Goal: Task Accomplishment & Management: Manage account settings

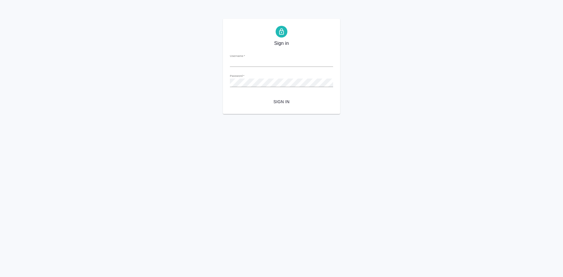
type input "[PERSON_NAME][EMAIL_ADDRESS][DOMAIN_NAME]"
click at [193, 83] on div "Sign in Username   * t.demidova@awatera.com Password   * urlPath   * / Sign in" at bounding box center [281, 66] width 563 height 95
click at [230, 96] on button "Sign in" at bounding box center [281, 101] width 103 height 11
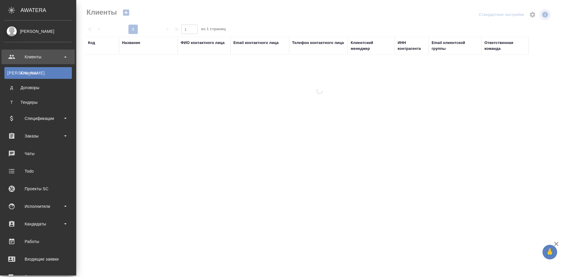
select select "RU"
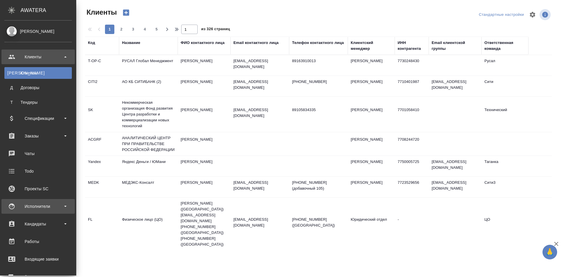
click at [35, 205] on div "Исполнители" at bounding box center [37, 206] width 67 height 9
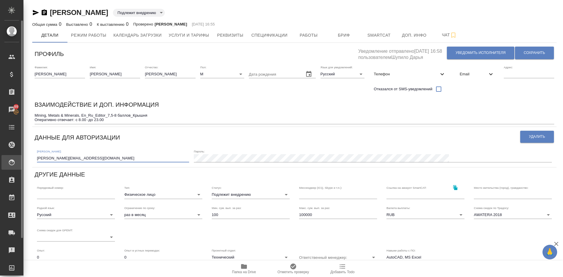
drag, startPoint x: 81, startPoint y: 158, endPoint x: 16, endPoint y: 159, distance: 66.0
click at [16, 159] on div ".cls-1 fill:#fff; AWATERA Demidova Tatyana Клиенты Спецификации Заказы 89 Чаты …" at bounding box center [281, 138] width 563 height 277
click at [187, 35] on span "Услуги и тарифы" at bounding box center [189, 35] width 40 height 7
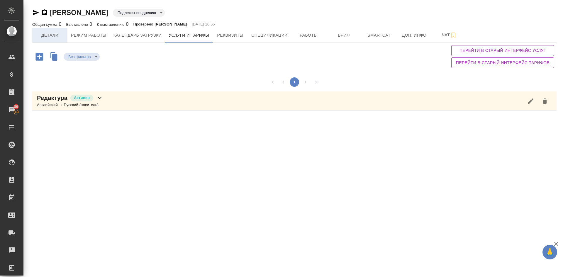
click at [49, 36] on span "Детали" at bounding box center [50, 35] width 28 height 7
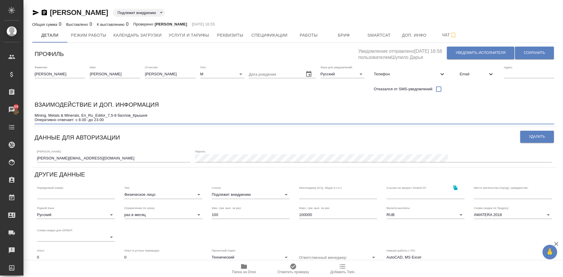
drag, startPoint x: 35, startPoint y: 114, endPoint x: 79, endPoint y: 114, distance: 44.0
click at [79, 114] on textarea "Mining, Metals & Minerals, En_Ru_Editor_7,5-8 баллов_Крышня Оперативно отвечает…" at bounding box center [294, 117] width 519 height 9
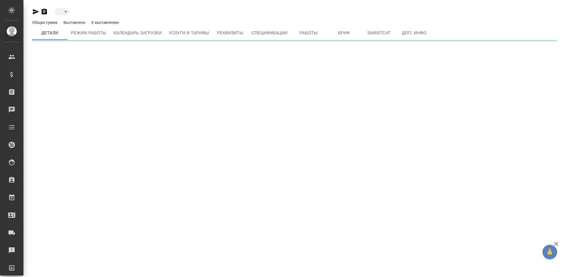
type input "toBeImplemented"
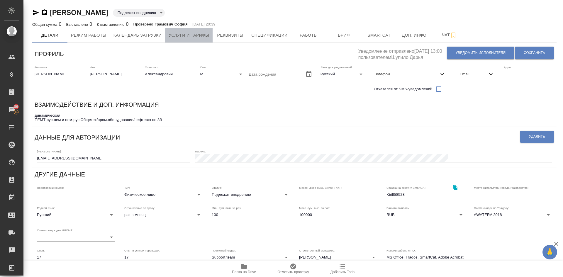
click at [210, 36] on button "Услуги и тарифы" at bounding box center [188, 35] width 47 height 15
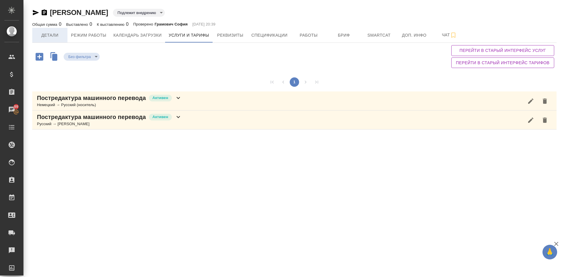
click at [50, 35] on span "Детали" at bounding box center [50, 35] width 28 height 7
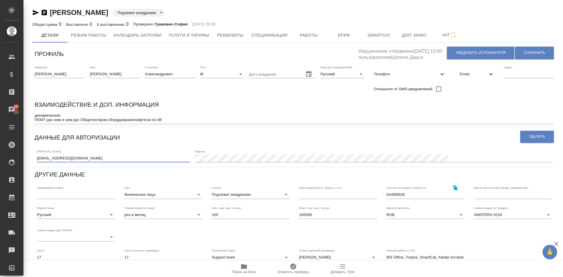
drag, startPoint x: 92, startPoint y: 160, endPoint x: 0, endPoint y: 157, distance: 91.8
click at [0, 157] on div ".cls-1 fill:#fff; AWATERA Demidova Tatyana Клиенты Спецификации Заказы 89 Чаты …" at bounding box center [281, 138] width 563 height 277
drag, startPoint x: 80, startPoint y: 120, endPoint x: 151, endPoint y: 119, distance: 70.4
click at [151, 119] on textarea "динамическая ПЕМТ рус-нем и нем-рус Общетех/пром.оборудование/нефтегаз по 8б" at bounding box center [294, 117] width 519 height 9
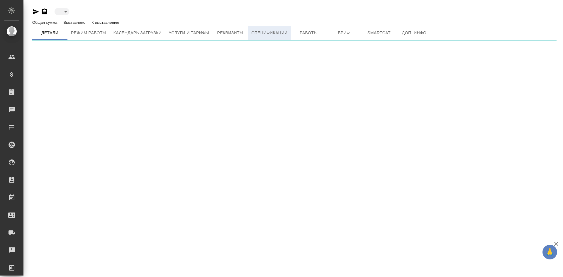
type input "toBeImplemented"
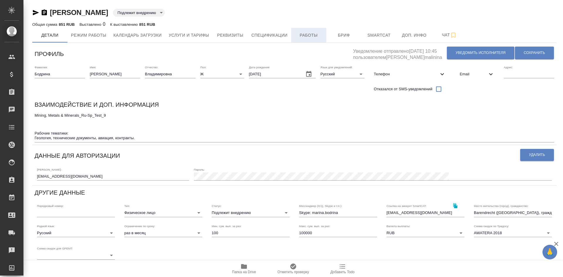
click at [310, 35] on span "Работы" at bounding box center [309, 35] width 28 height 7
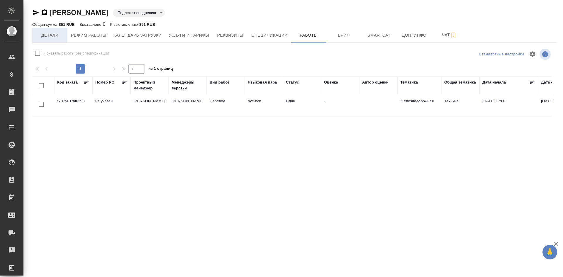
click at [46, 36] on span "Детали" at bounding box center [50, 35] width 28 height 7
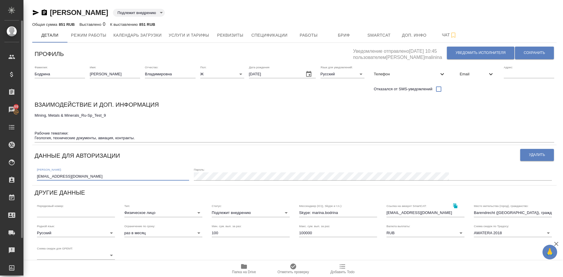
drag, startPoint x: 99, startPoint y: 177, endPoint x: 0, endPoint y: 178, distance: 99.4
click at [0, 178] on div ".cls-1 fill:#fff; AWATERA Demidova Tatyana Клиенты Спецификации Заказы 89 Чаты …" at bounding box center [281, 138] width 563 height 277
drag, startPoint x: 35, startPoint y: 115, endPoint x: 79, endPoint y: 117, distance: 44.6
click at [79, 117] on textarea "Mining, Metals & Minerals_Ru-Sp_Test_9 Рабочие тематики: Геология, технические …" at bounding box center [294, 126] width 519 height 27
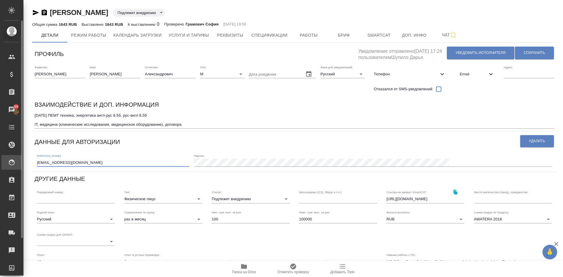
drag, startPoint x: 71, startPoint y: 163, endPoint x: 13, endPoint y: 160, distance: 58.1
click at [13, 160] on div ".cls-1 fill:#fff; AWATERA [PERSON_NAME] Спецификации Заказы 89 Чаты Todo Проект…" at bounding box center [281, 138] width 563 height 277
click at [306, 37] on span "Работы" at bounding box center [309, 35] width 28 height 7
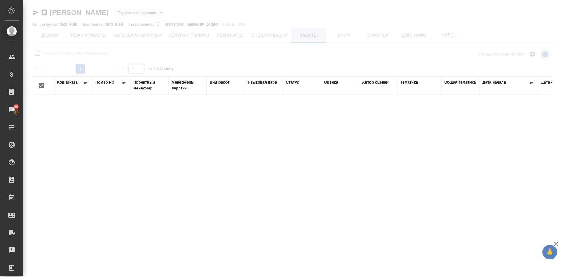
checkbox input "false"
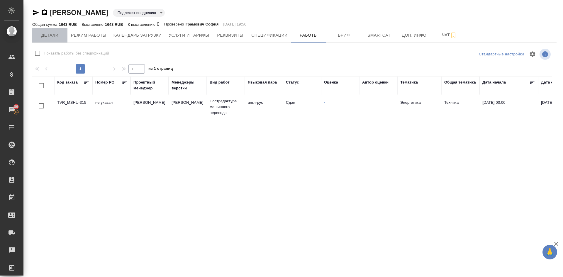
click at [46, 37] on span "Детали" at bounding box center [50, 35] width 28 height 7
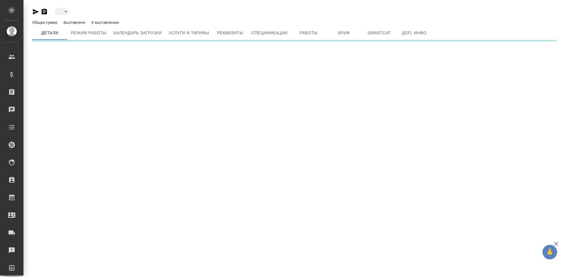
type input "toBeImplemented"
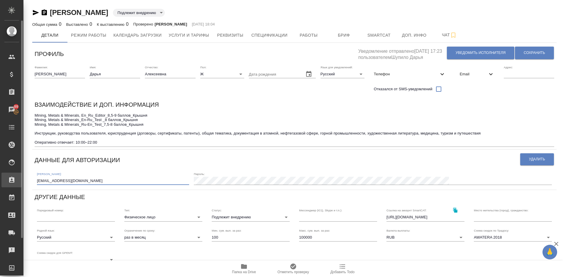
drag, startPoint x: 104, startPoint y: 180, endPoint x: 0, endPoint y: 182, distance: 103.8
click at [0, 182] on div ".cls-1 fill:#fff; AWATERA Demidova Tatyana Клиенты Спецификации Заказы 89 Чаты …" at bounding box center [281, 138] width 563 height 277
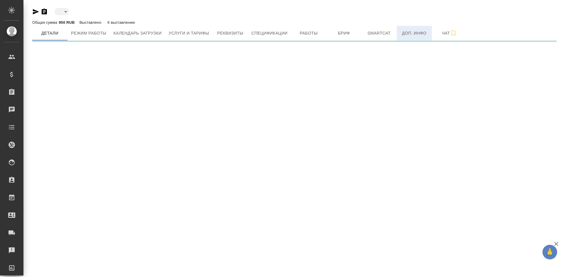
type input "toBeImplemented"
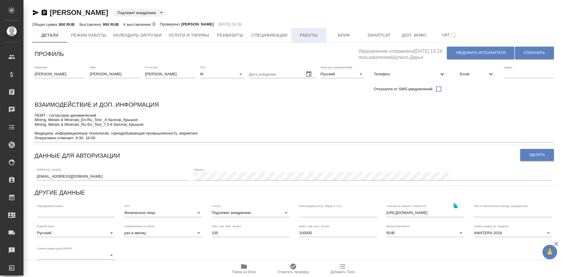
click at [310, 34] on span "Работы" at bounding box center [309, 35] width 28 height 7
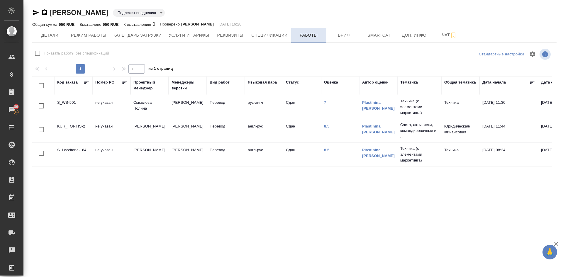
checkbox input "false"
click at [52, 34] on span "Детали" at bounding box center [50, 35] width 28 height 7
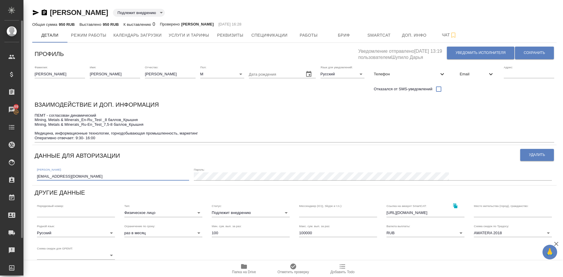
drag, startPoint x: 90, startPoint y: 176, endPoint x: 0, endPoint y: 165, distance: 90.6
click at [0, 166] on div ".cls-1 fill:#fff; AWATERA Demidova Tatyana Клиенты Спецификации Заказы 89 Чаты …" at bounding box center [281, 138] width 563 height 277
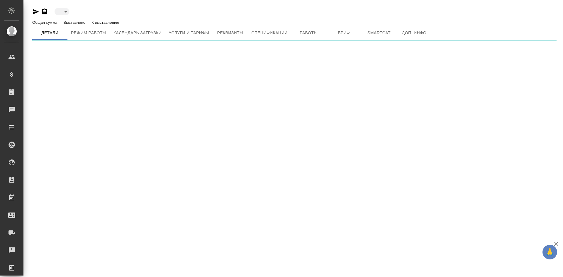
type input "toBeImplemented"
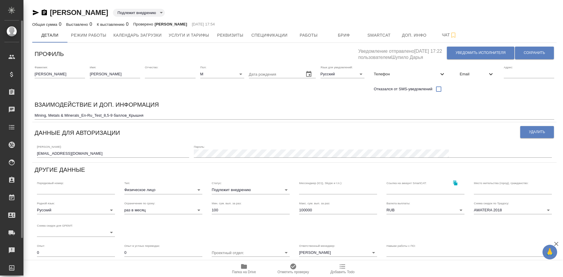
drag, startPoint x: 74, startPoint y: 154, endPoint x: 0, endPoint y: 153, distance: 74.5
click at [0, 153] on div ".cls-1 fill:#fff; AWATERA [PERSON_NAME] Спецификации Заказы Чаты Todo Проекты S…" at bounding box center [281, 138] width 563 height 277
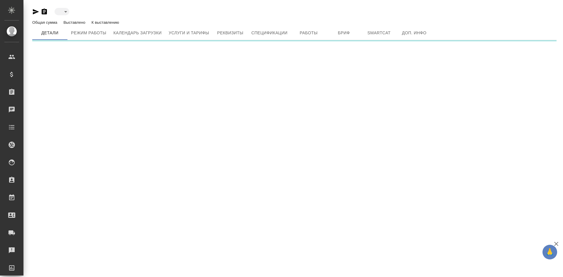
type input "toBeImplemented"
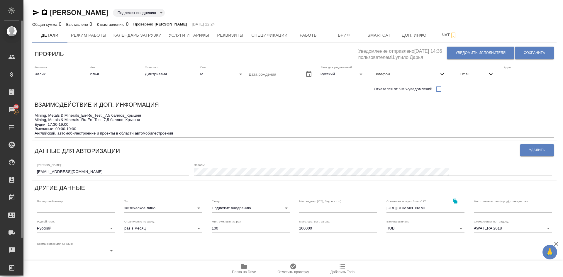
drag, startPoint x: 81, startPoint y: 170, endPoint x: 0, endPoint y: 170, distance: 81.5
click at [0, 170] on div ".cls-1 fill:#fff; AWATERA Demidova Tatyana Клиенты Спецификации Заказы 89 Чаты …" at bounding box center [281, 138] width 563 height 277
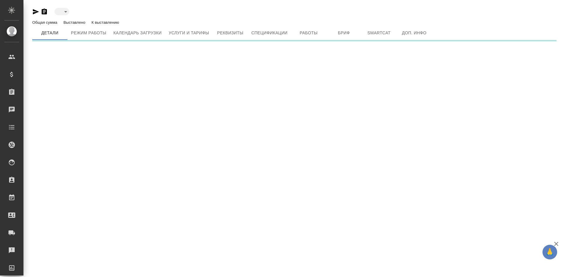
type input "toBeImplemented"
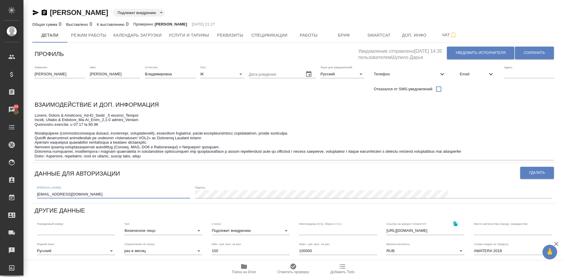
drag, startPoint x: 81, startPoint y: 195, endPoint x: 1, endPoint y: 189, distance: 80.2
click at [0, 191] on div ".cls-1 fill:#fff; AWATERA Demidova Tatyana Клиенты Спецификации Заказы 89 Чаты …" at bounding box center [281, 138] width 563 height 277
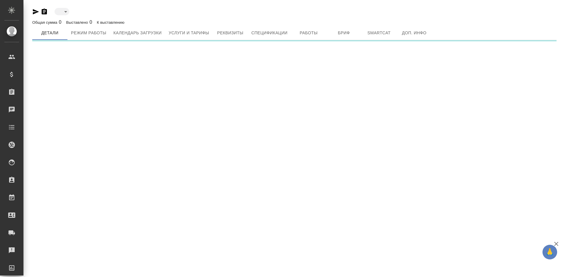
type input "toBeImplemented"
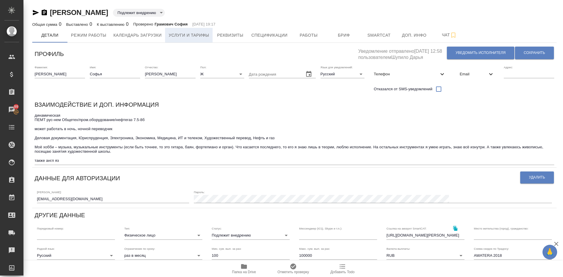
click at [184, 37] on span "Услуги и тарифы" at bounding box center [189, 35] width 40 height 7
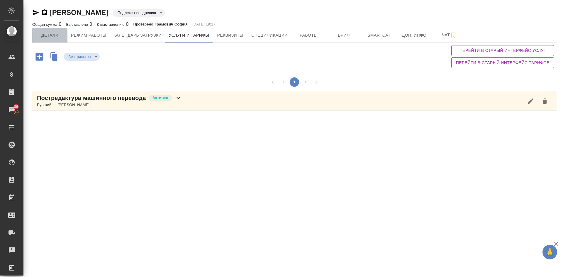
click at [46, 34] on span "Детали" at bounding box center [50, 35] width 28 height 7
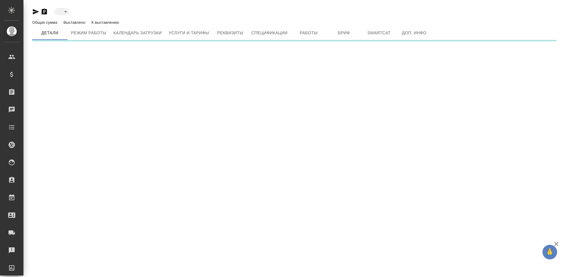
type input "toBeImplemented"
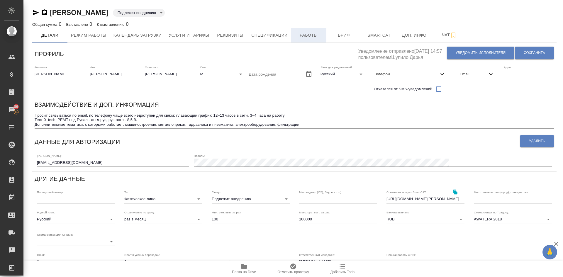
click at [312, 35] on span "Работы" at bounding box center [309, 35] width 28 height 7
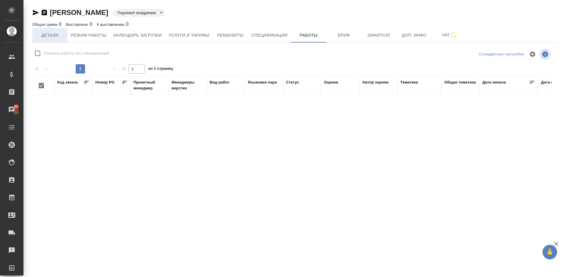
click at [50, 35] on span "Детали" at bounding box center [50, 35] width 28 height 7
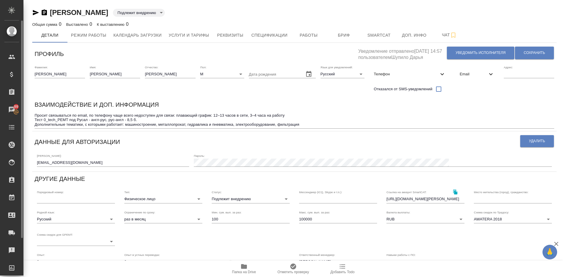
drag, startPoint x: 92, startPoint y: 164, endPoint x: 0, endPoint y: 169, distance: 92.2
click at [0, 171] on div ".cls-1 fill:#fff; AWATERA Demidova Tatyana Клиенты Спецификации Заказы 89 Чаты …" at bounding box center [281, 138] width 563 height 277
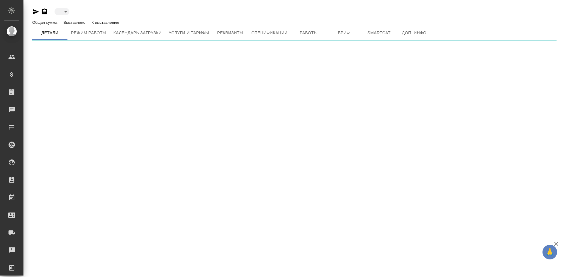
type input "inactive"
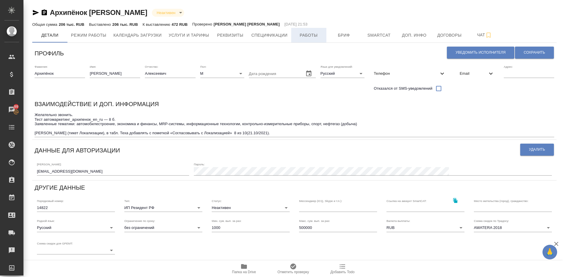
click at [315, 35] on span "Работы" at bounding box center [309, 35] width 28 height 7
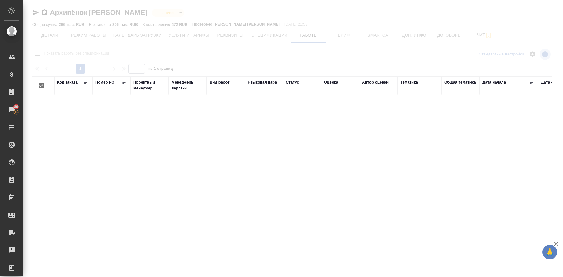
checkbox input "false"
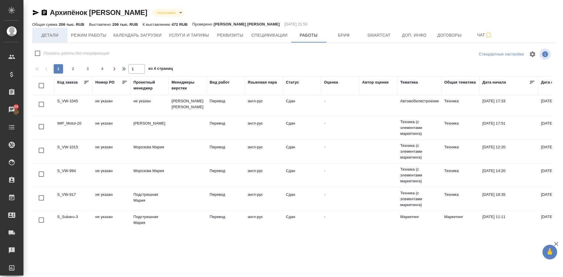
click at [47, 37] on span "Детали" at bounding box center [50, 35] width 28 height 7
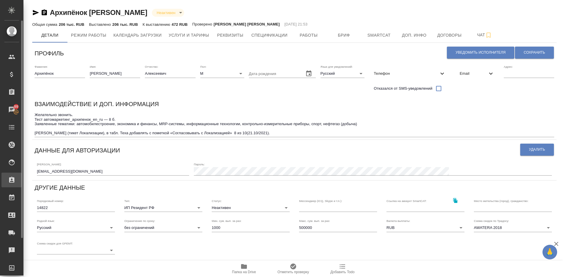
drag, startPoint x: 90, startPoint y: 173, endPoint x: 5, endPoint y: 174, distance: 84.7
click at [6, 174] on div ".cls-1 fill:#fff; AWATERA Demidova Tatyana Клиенты Спецификации Заказы 89 Чаты …" at bounding box center [281, 138] width 563 height 277
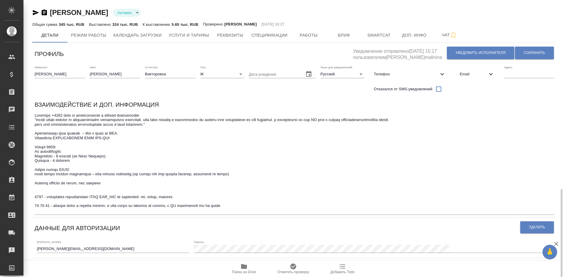
scroll to position [117, 0]
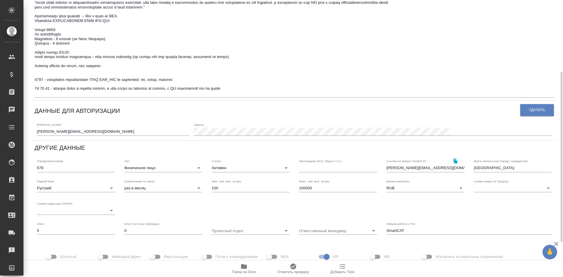
click at [221, 167] on body "🙏 .cls-1 fill:#fff; AWATERA [PERSON_NAME] Спецификации Заказы Чаты Todo Проекты…" at bounding box center [281, 138] width 563 height 277
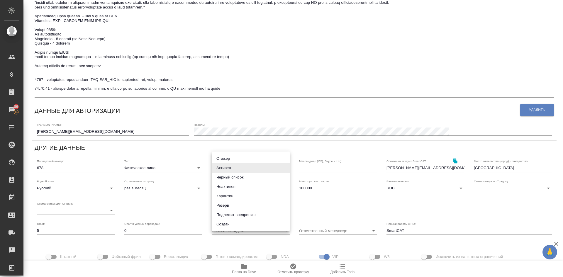
click at [226, 177] on li "Черный список" at bounding box center [251, 177] width 78 height 9
type input "blackList"
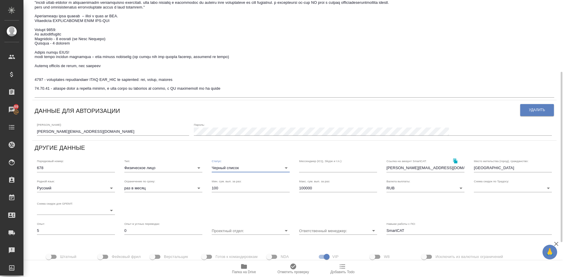
click at [261, 86] on textarea at bounding box center [294, 46] width 519 height 100
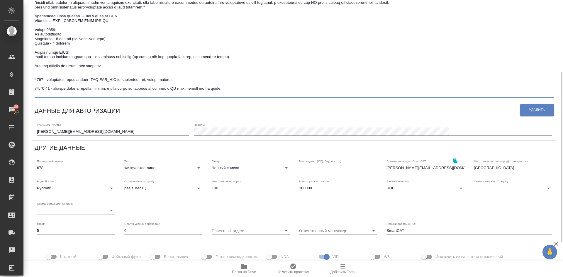
click at [256, 87] on textarea at bounding box center [294, 46] width 519 height 100
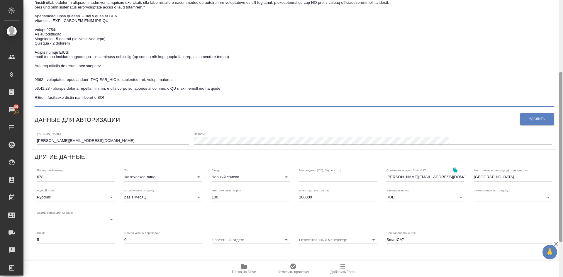
type textarea "Loremips +7402 dolo si ametconsecte a elitsed doeiusmodte "incidi utlab etdolor…"
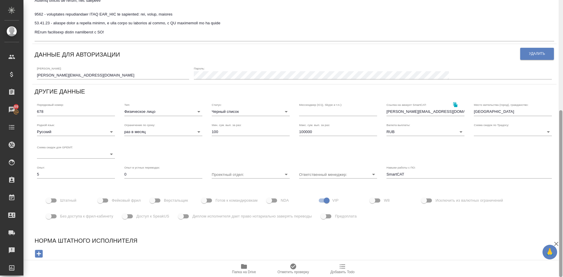
drag, startPoint x: 563, startPoint y: 86, endPoint x: 563, endPoint y: 35, distance: 51.3
click at [563, 35] on div at bounding box center [560, 138] width 4 height 277
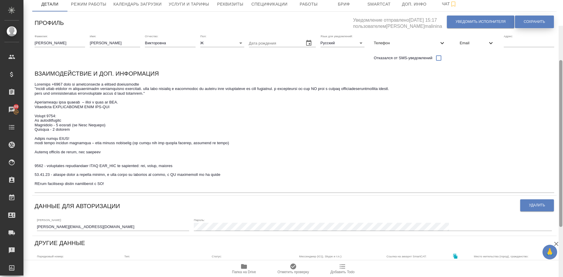
drag, startPoint x: 560, startPoint y: 120, endPoint x: 549, endPoint y: 26, distance: 95.1
click at [554, 27] on div "[PERSON_NAME] список blackList Общая сумма 345 тыс. RUB Выставлено 324 тыс. RUB…" at bounding box center [292, 138] width 539 height 277
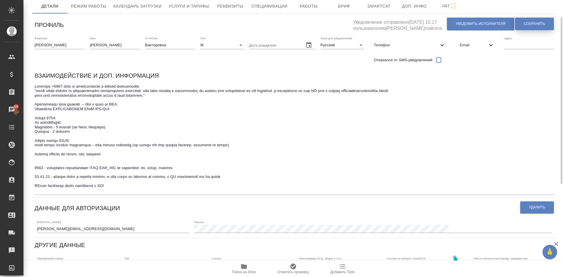
click at [529, 23] on span "Сохранить" at bounding box center [534, 23] width 21 height 5
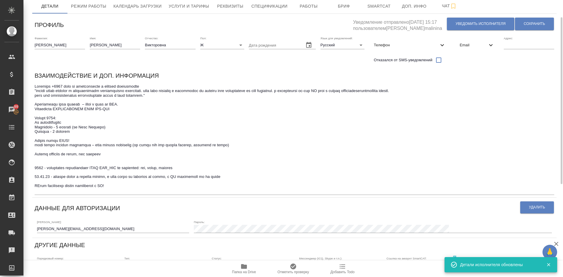
scroll to position [146, 0]
